Goal: Transaction & Acquisition: Book appointment/travel/reservation

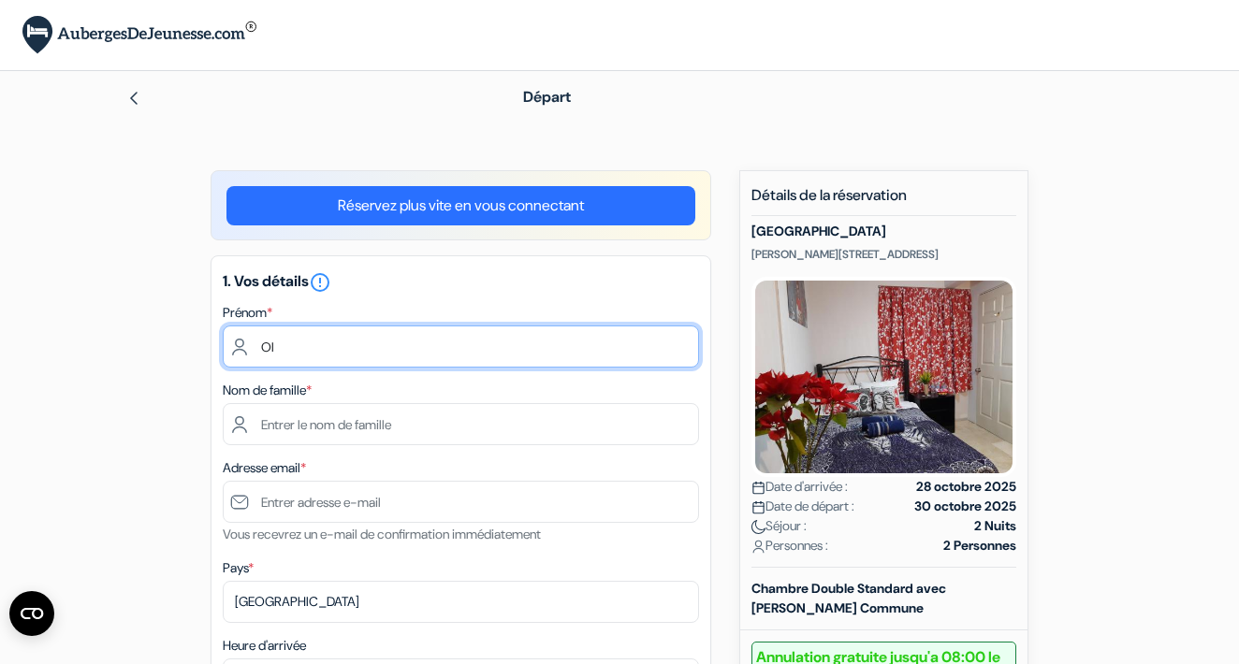
type input "O"
type input "Rémi"
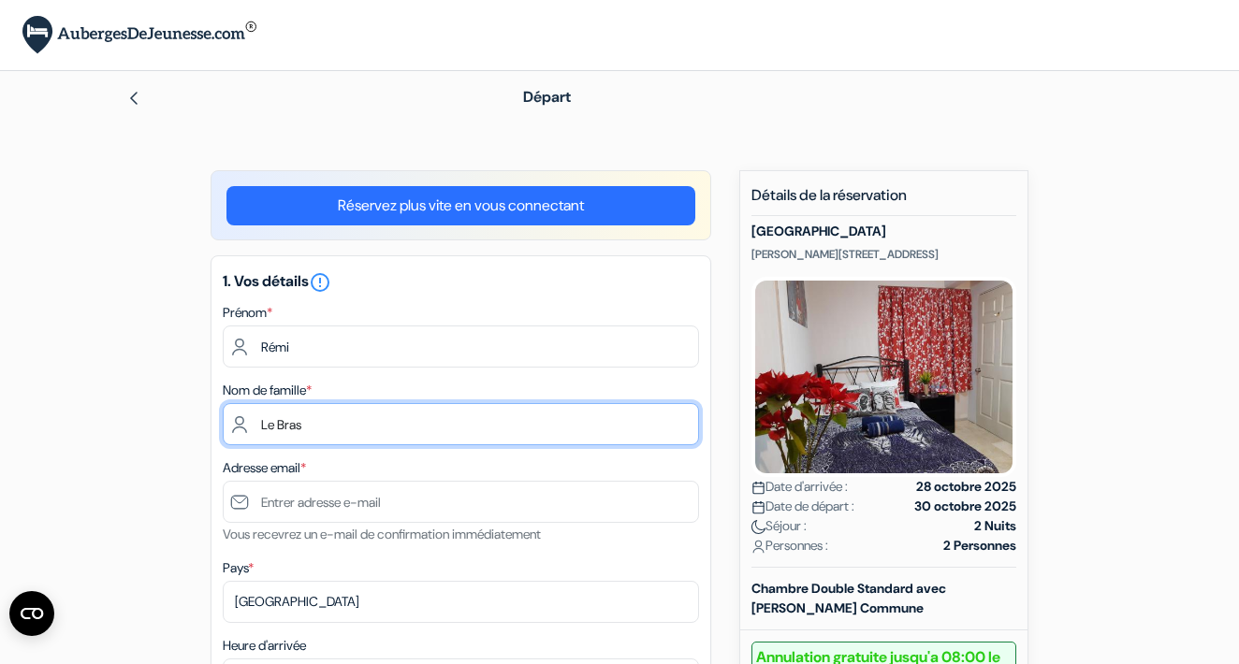
type input "Le Bras"
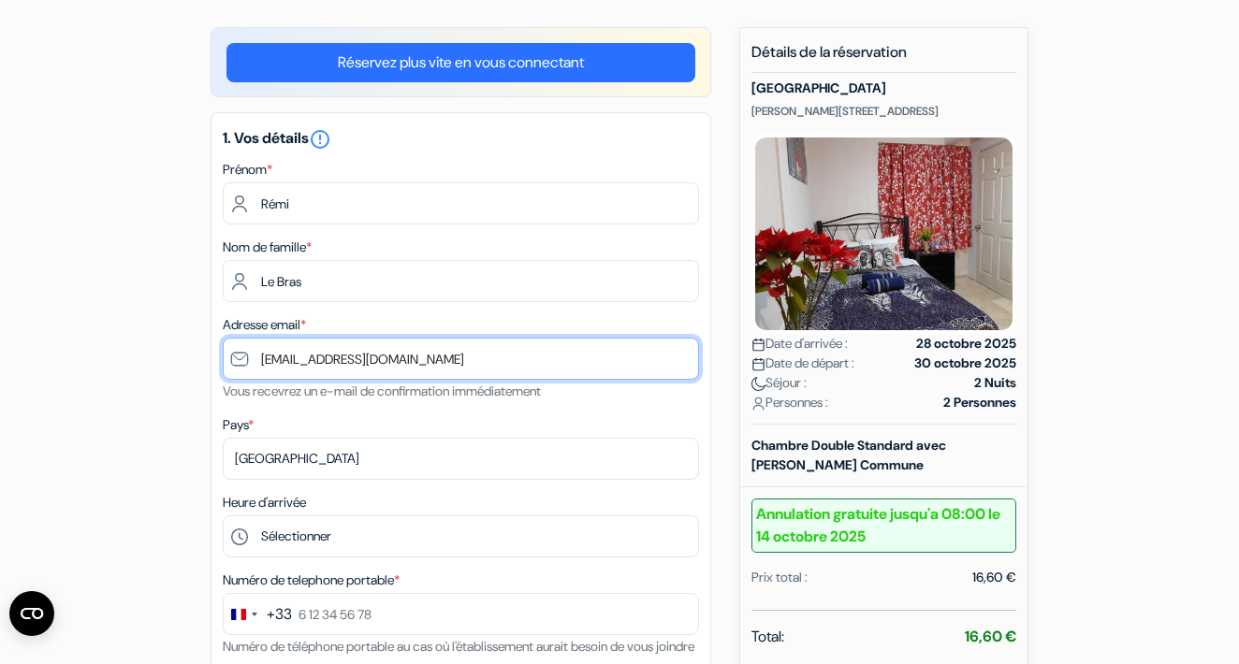
scroll to position [160, 0]
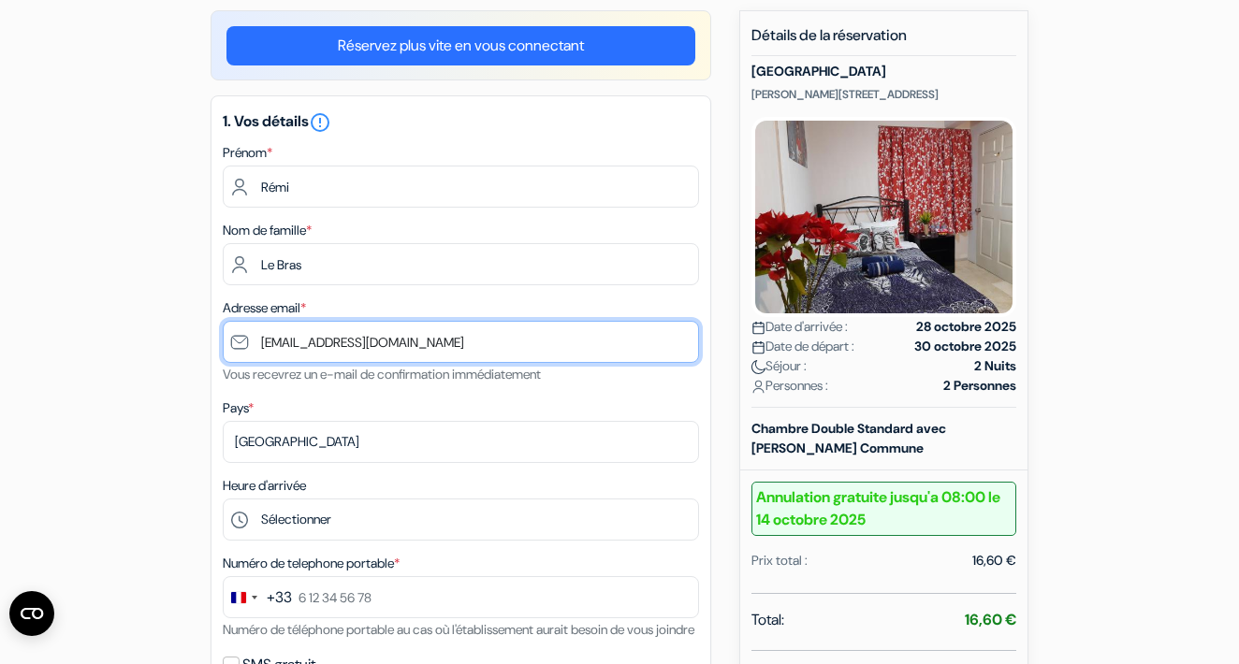
type input "[EMAIL_ADDRESS][DOMAIN_NAME]"
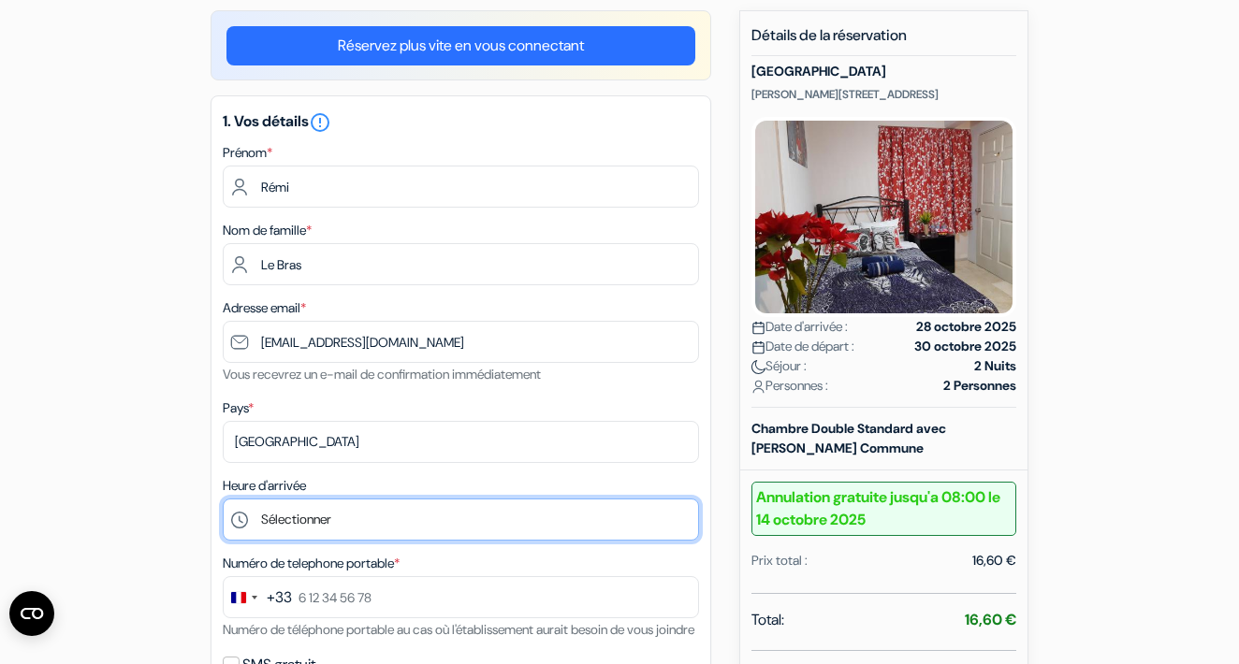
select select "18"
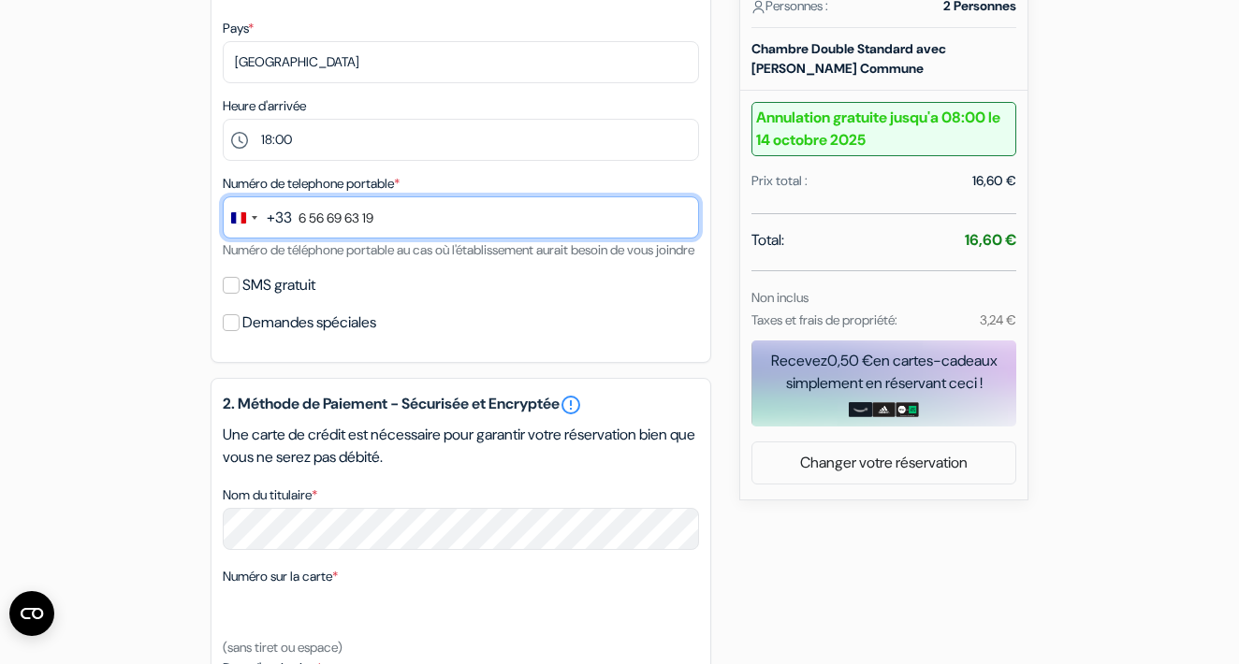
scroll to position [542, 0]
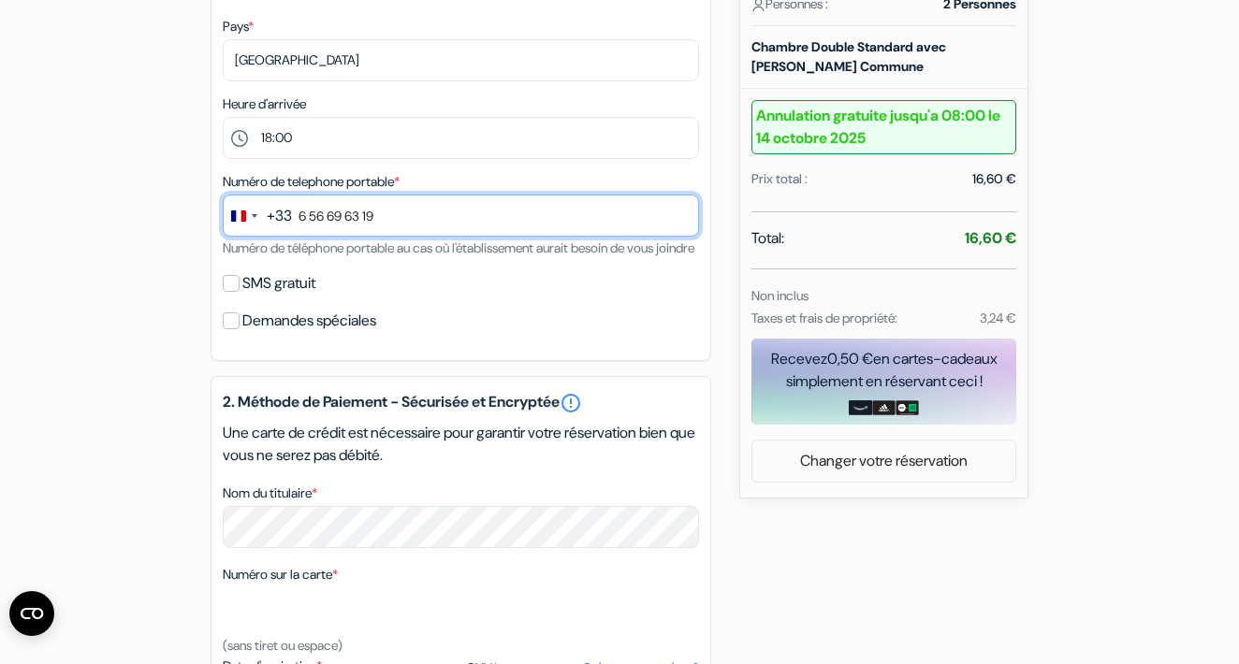
type input "6 56 69 63 19"
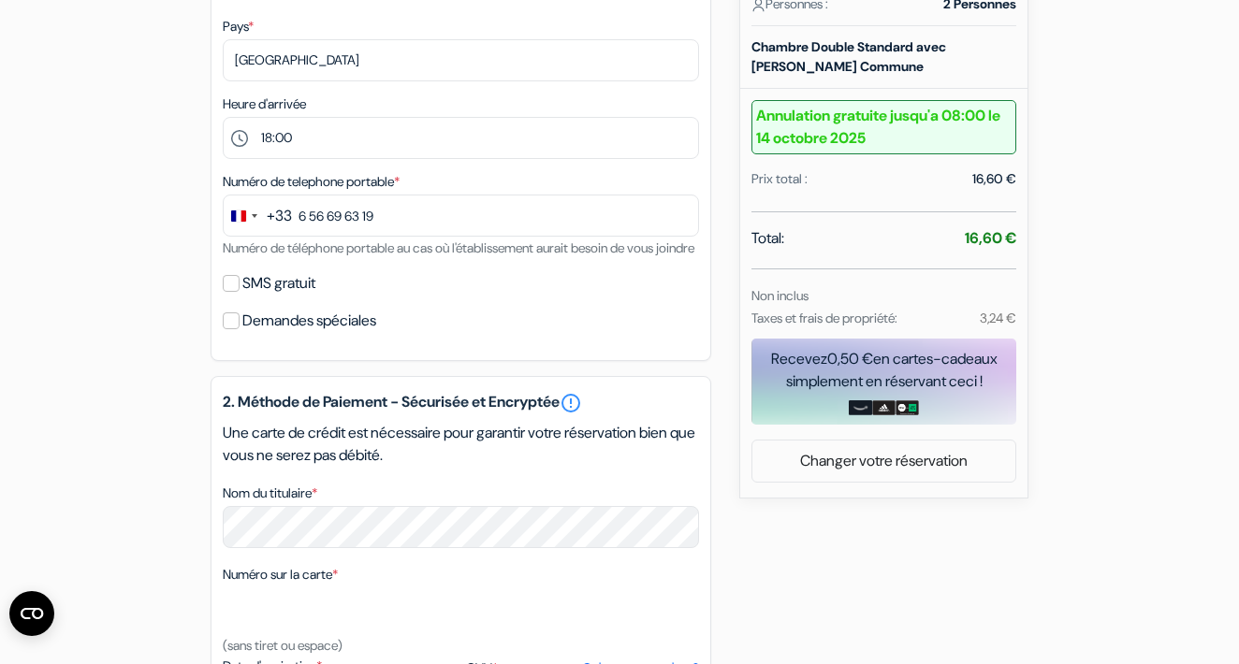
click at [229, 292] on input "SMS gratuit" at bounding box center [231, 283] width 17 height 17
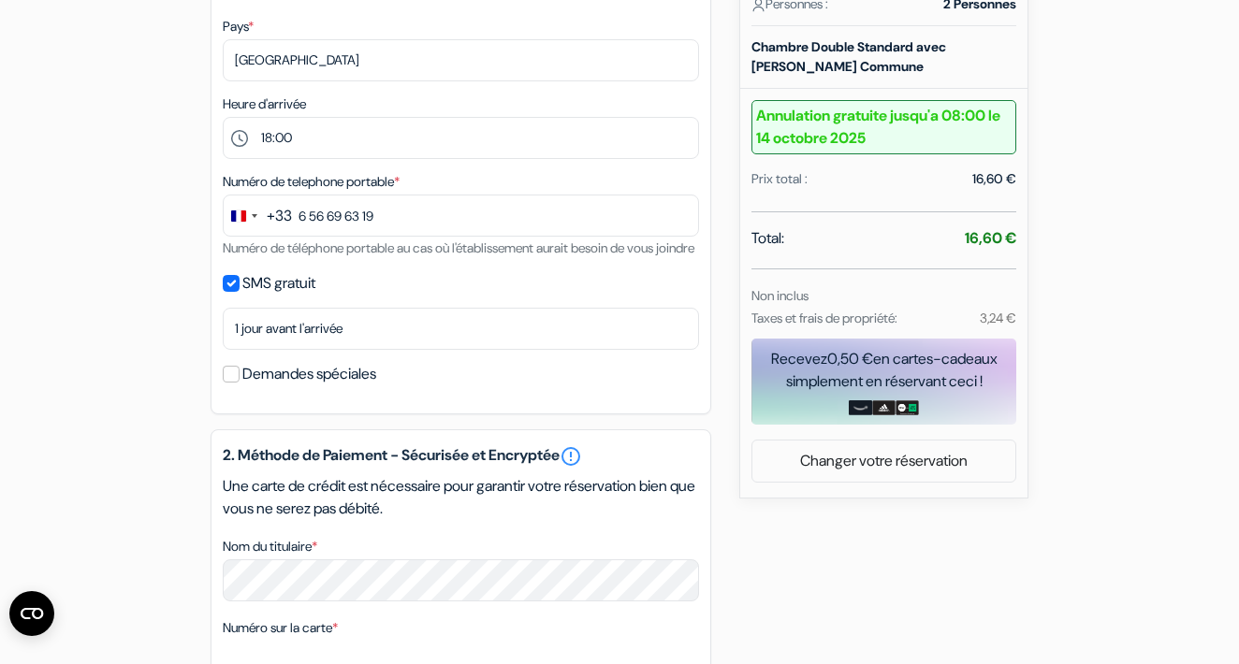
click at [232, 292] on input "SMS gratuit" at bounding box center [231, 283] width 17 height 17
checkbox input "false"
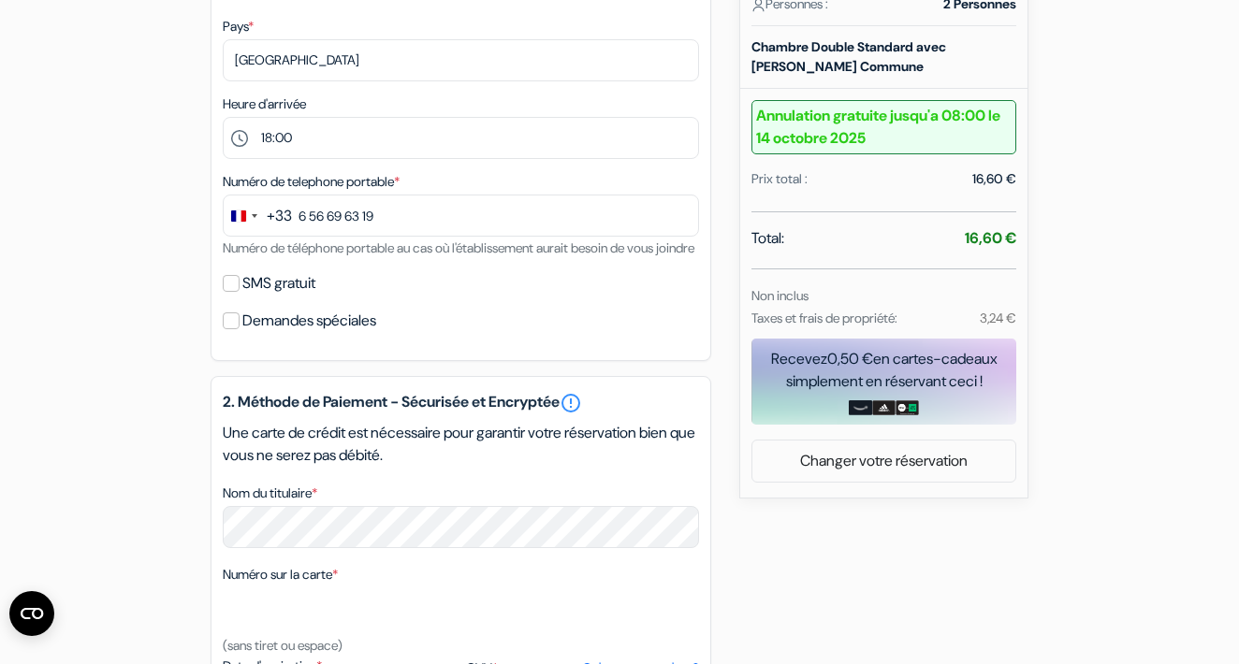
click at [232, 329] on input "Demandes spéciales" at bounding box center [231, 321] width 17 height 17
checkbox input "true"
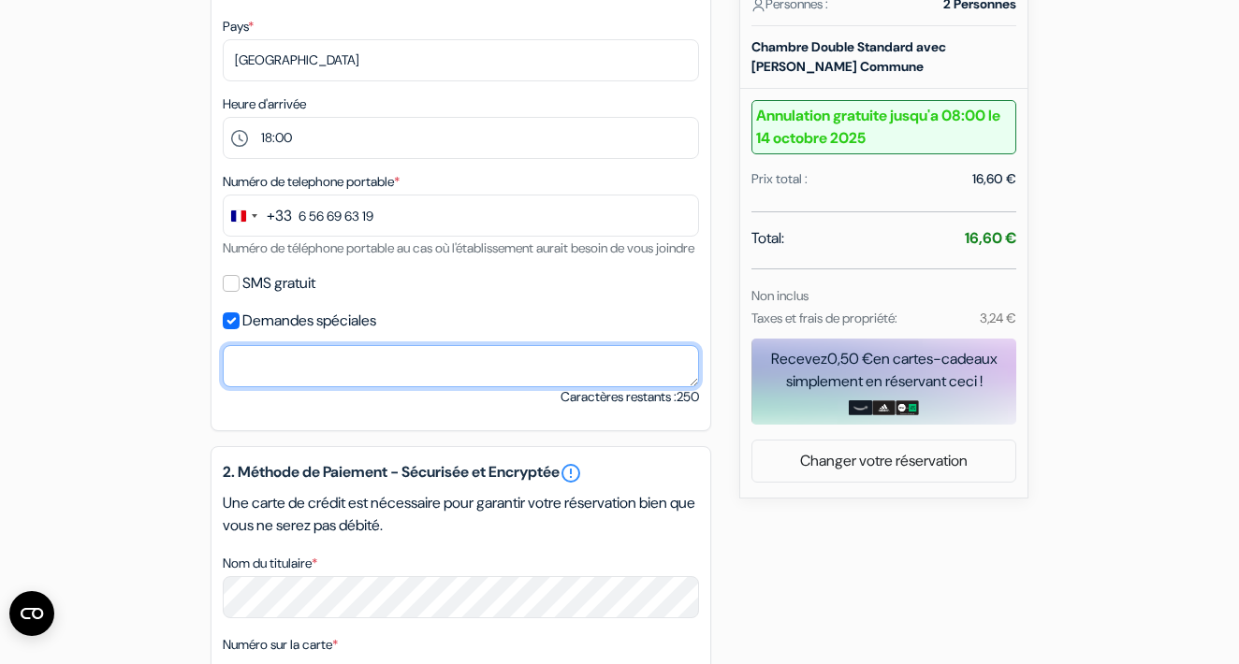
click at [265, 387] on textarea "Nom du titulaire *" at bounding box center [461, 366] width 476 height 42
click at [344, 384] on textarea "Hora de llegar a la [GEOGRAPHIC_DATA], es posible de llegar después" at bounding box center [461, 366] width 476 height 42
click at [372, 387] on textarea "Hora de llegada al [GEOGRAPHIC_DATA], es posible de llegar después" at bounding box center [461, 366] width 476 height 42
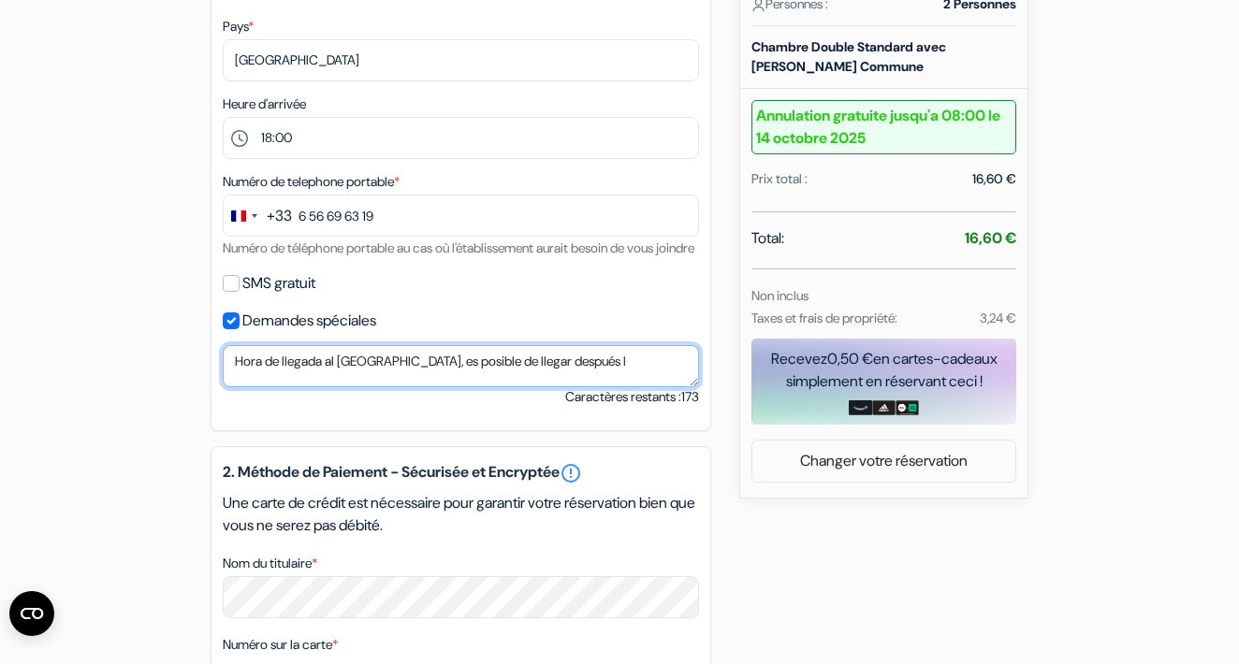
scroll to position [3, 0]
click at [318, 387] on textarea "Hora de llegada al [GEOGRAPHIC_DATA], es posible de llegar después las 9 por fa…" at bounding box center [461, 366] width 476 height 42
click at [507, 385] on textarea "Hora de llegada al [GEOGRAPHIC_DATA], es posible de llegar después de 21H por f…" at bounding box center [461, 366] width 476 height 42
click at [445, 387] on textarea "Hora de llegada al [GEOGRAPHIC_DATA], es posible de llegar después de 21H por f…" at bounding box center [461, 366] width 476 height 42
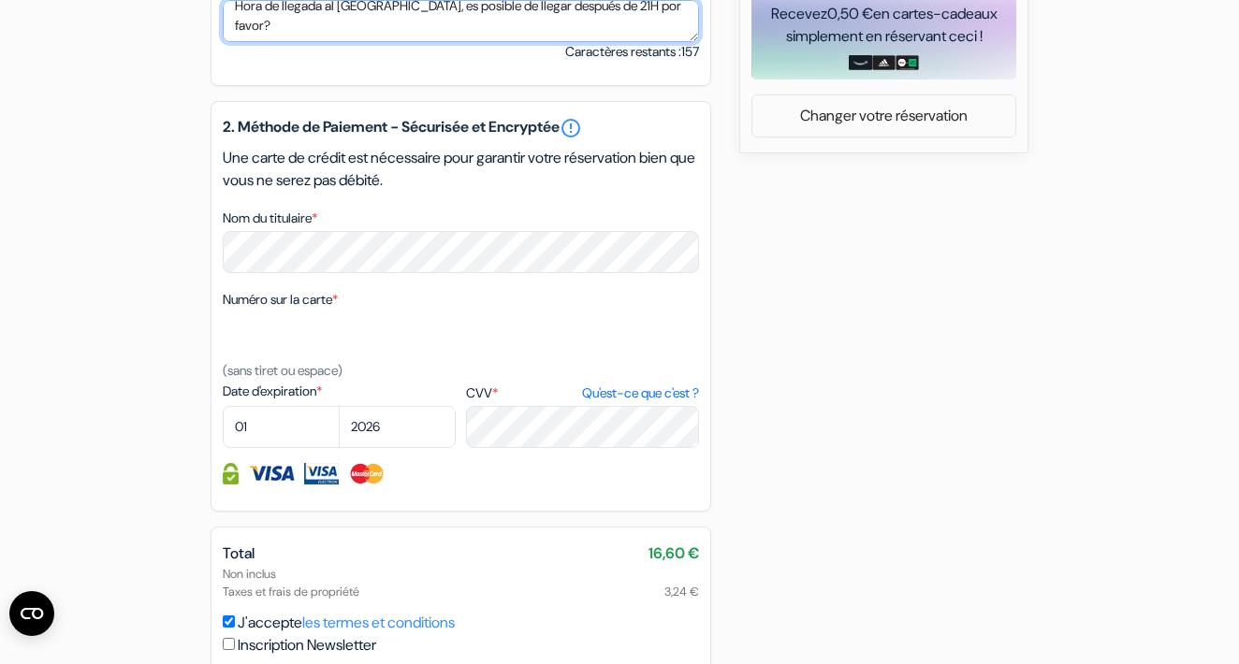
scroll to position [904, 0]
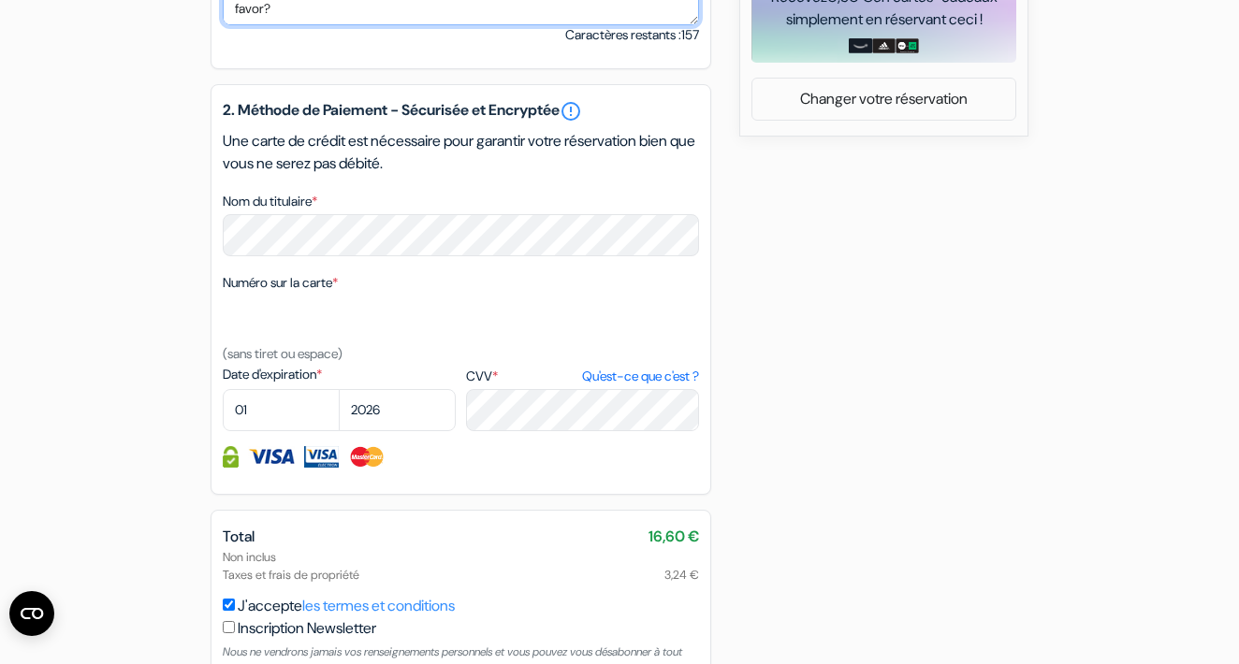
type textarea "Hora de llegada al [GEOGRAPHIC_DATA], es posible de llegar después de 21H por f…"
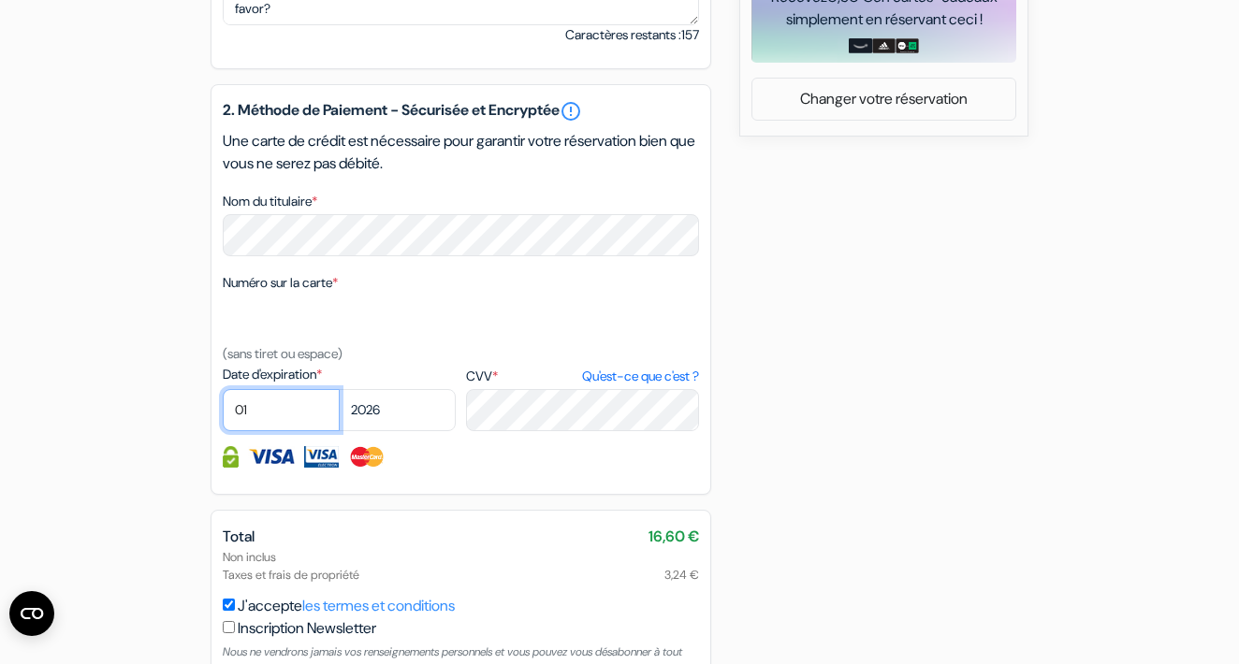
select select "09"
select select "2030"
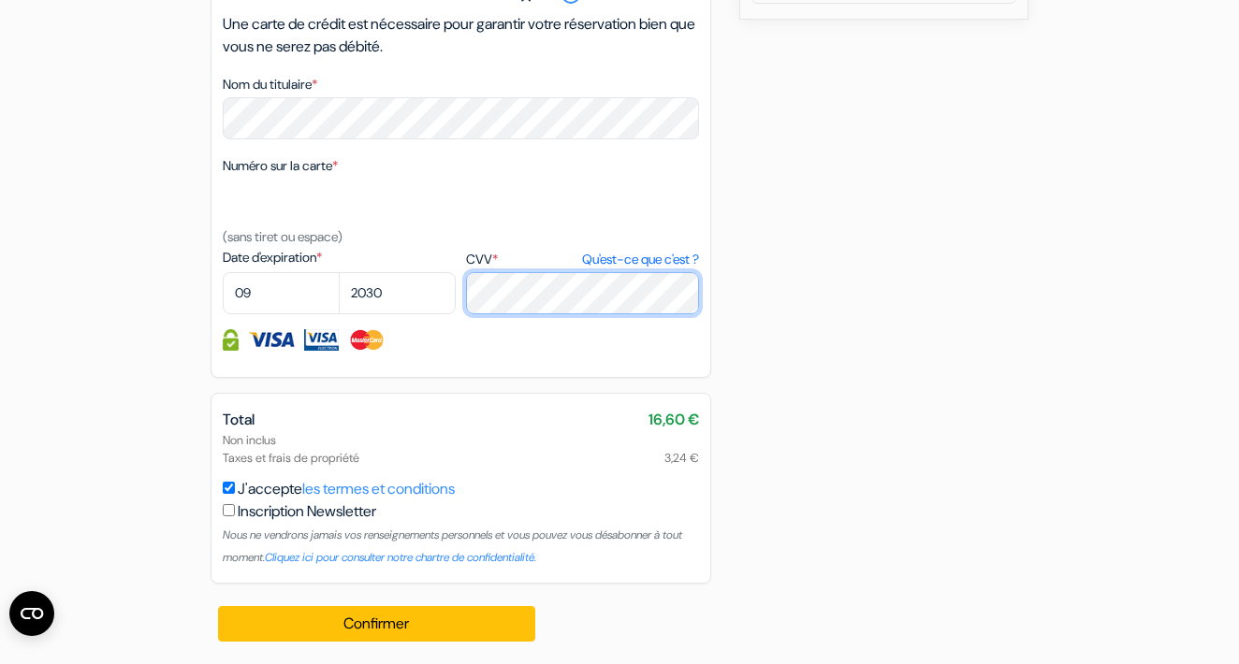
scroll to position [1043, 0]
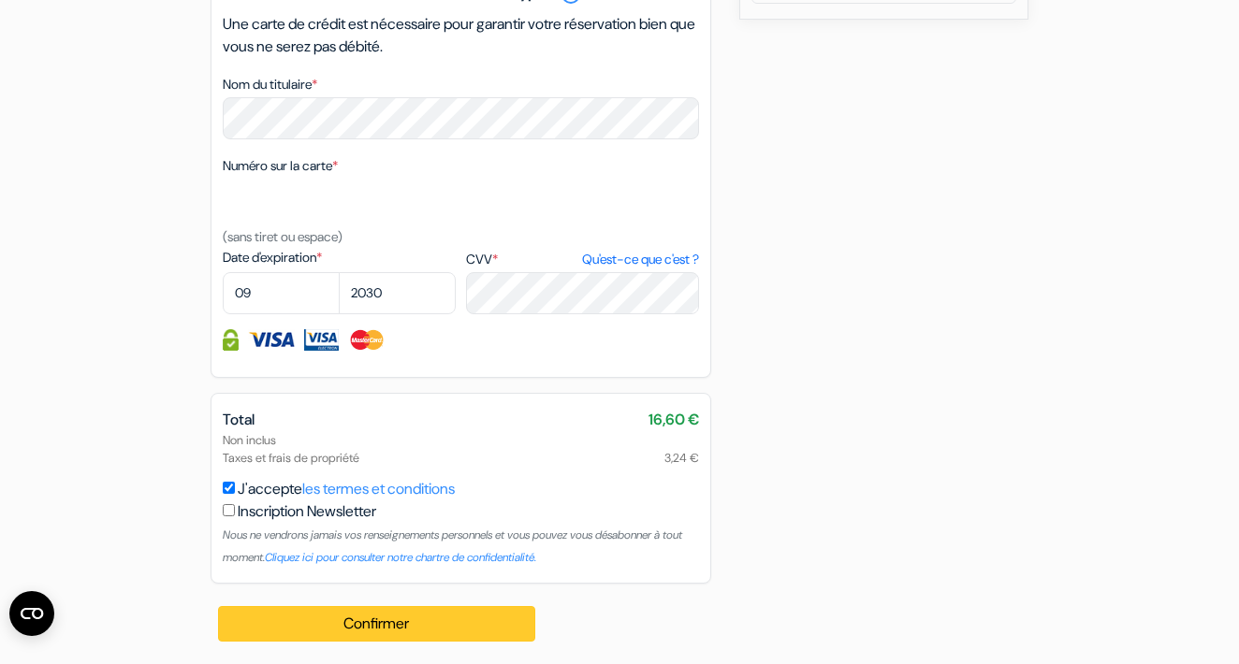
click at [408, 623] on button "Confirmer Loading..." at bounding box center [376, 624] width 317 height 36
click at [341, 628] on button "Confirmer Loading..." at bounding box center [376, 624] width 317 height 36
